Goal: Task Accomplishment & Management: Use online tool/utility

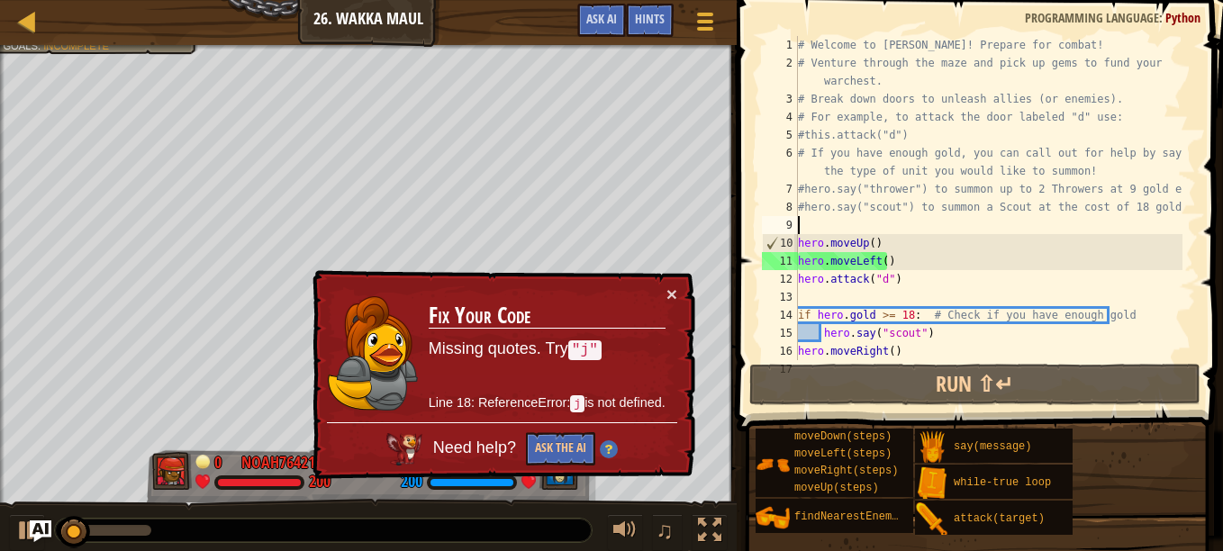
click at [908, 226] on div "# Welcome to [PERSON_NAME]! Prepare for combat! # Venture through the maze and …" at bounding box center [988, 216] width 388 height 360
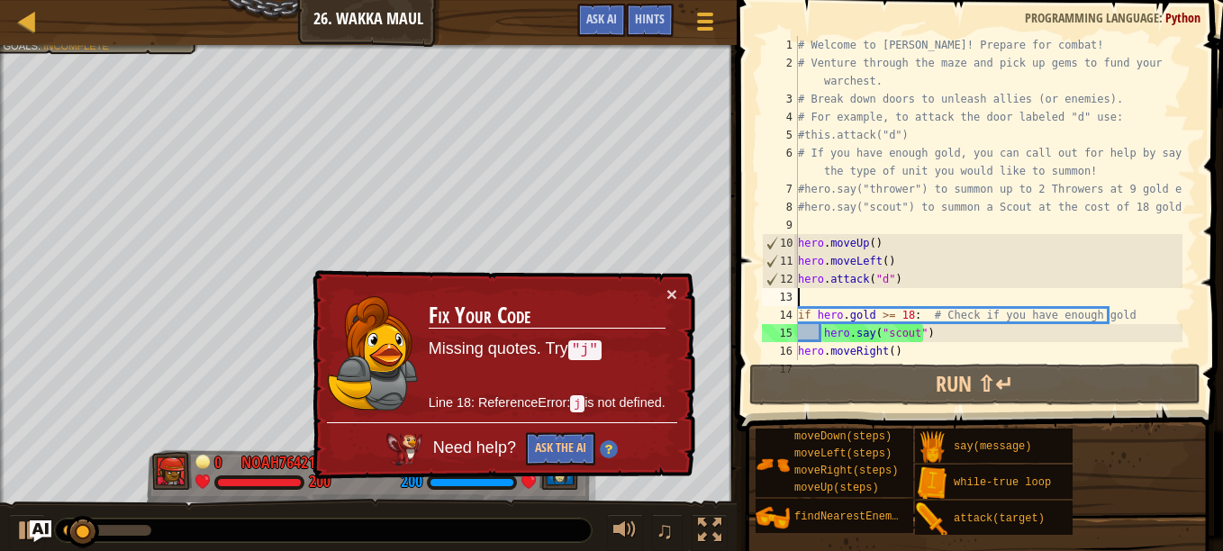
click at [881, 301] on div "# Welcome to [PERSON_NAME]! Prepare for combat! # Venture through the maze and …" at bounding box center [988, 216] width 388 height 360
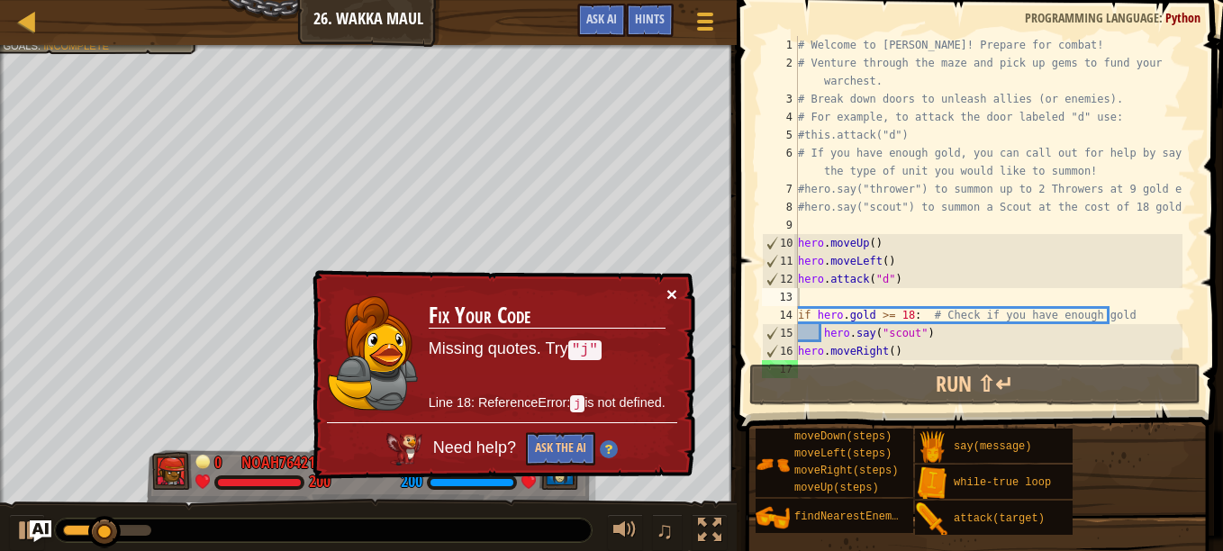
click at [670, 298] on button "×" at bounding box center [671, 294] width 11 height 19
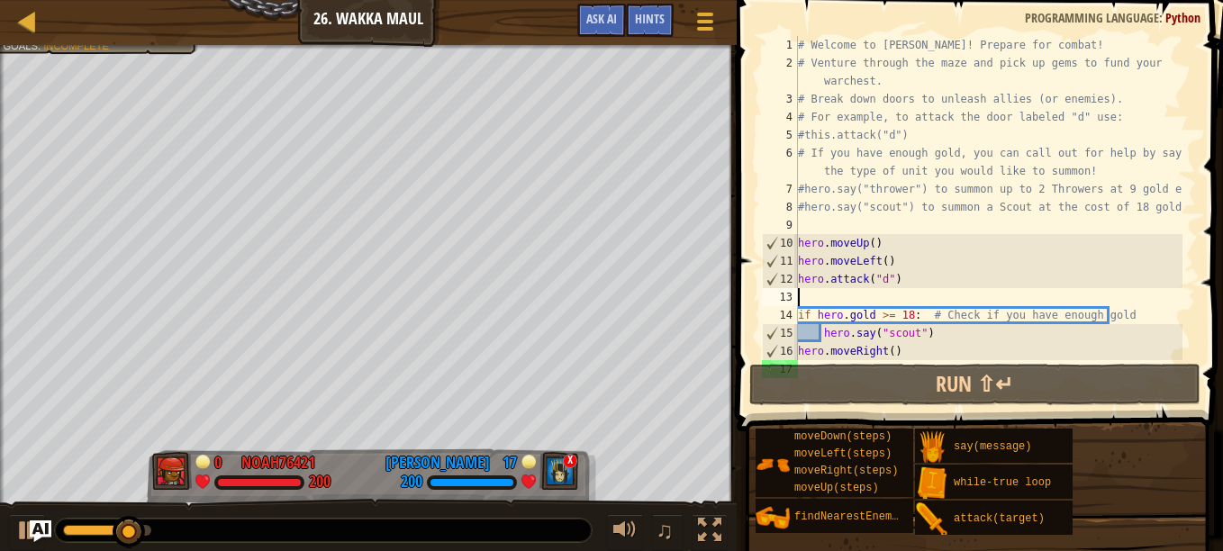
click at [867, 304] on div "# Welcome to [PERSON_NAME]! Prepare for combat! # Venture through the maze and …" at bounding box center [988, 216] width 388 height 360
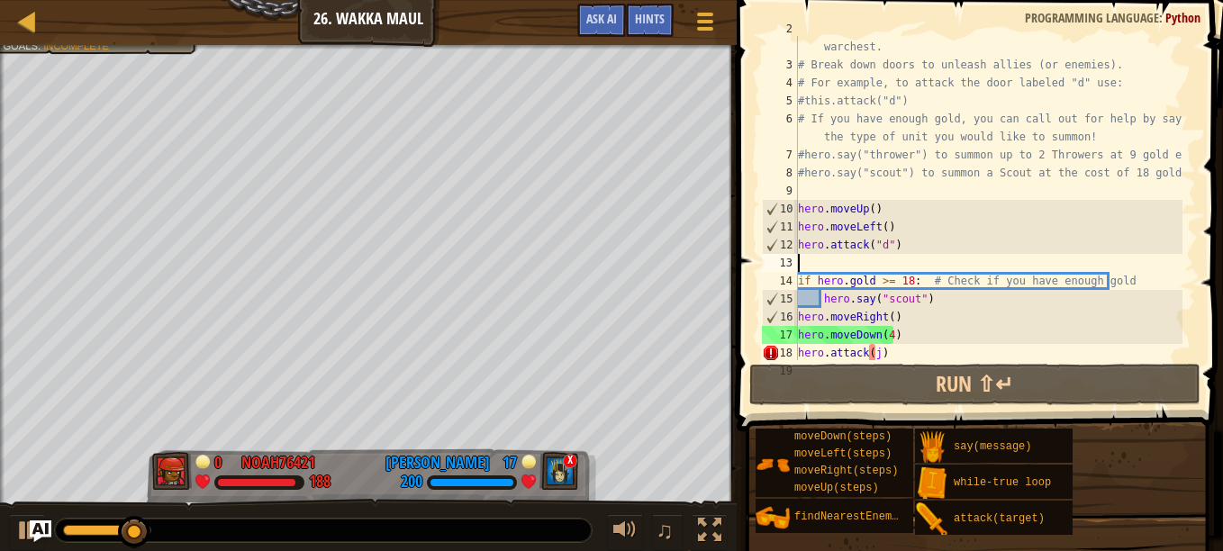
scroll to position [72, 0]
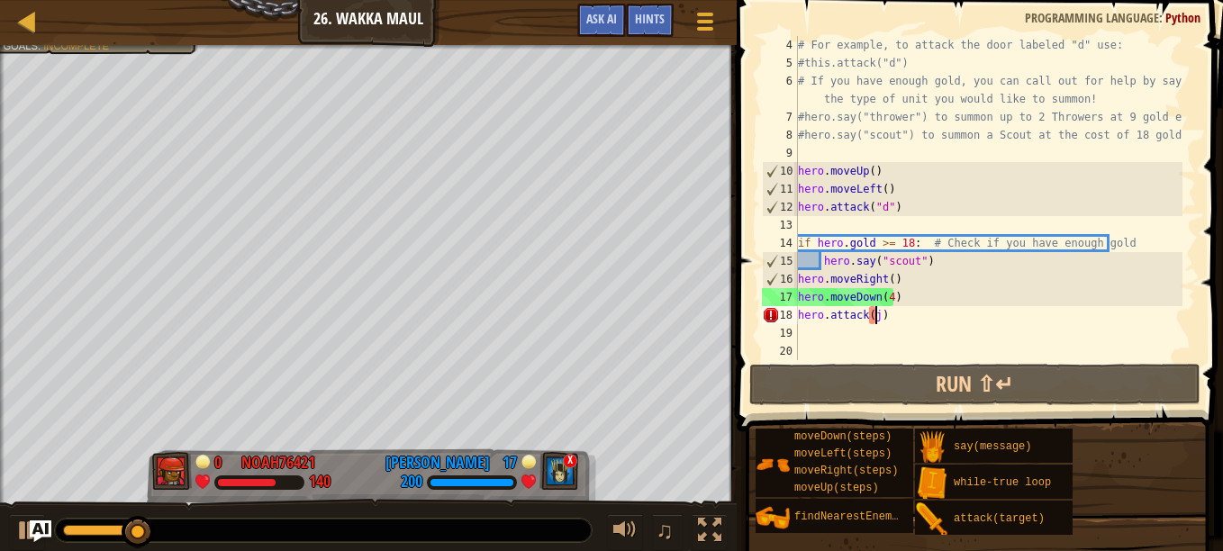
click at [875, 314] on div "# For example, to attack the door labeled "d" use: #this.attack("d") # If you h…" at bounding box center [988, 216] width 388 height 360
type textarea "hero.attack(j)"
click at [889, 317] on div "# For example, to attack the door labeled "d" use: #this.attack("d") # If you h…" at bounding box center [988, 216] width 388 height 360
click at [874, 318] on div "# For example, to attack the door labeled "d" use: #this.attack("d") # If you h…" at bounding box center [988, 216] width 388 height 360
